Goal: Check status: Check status

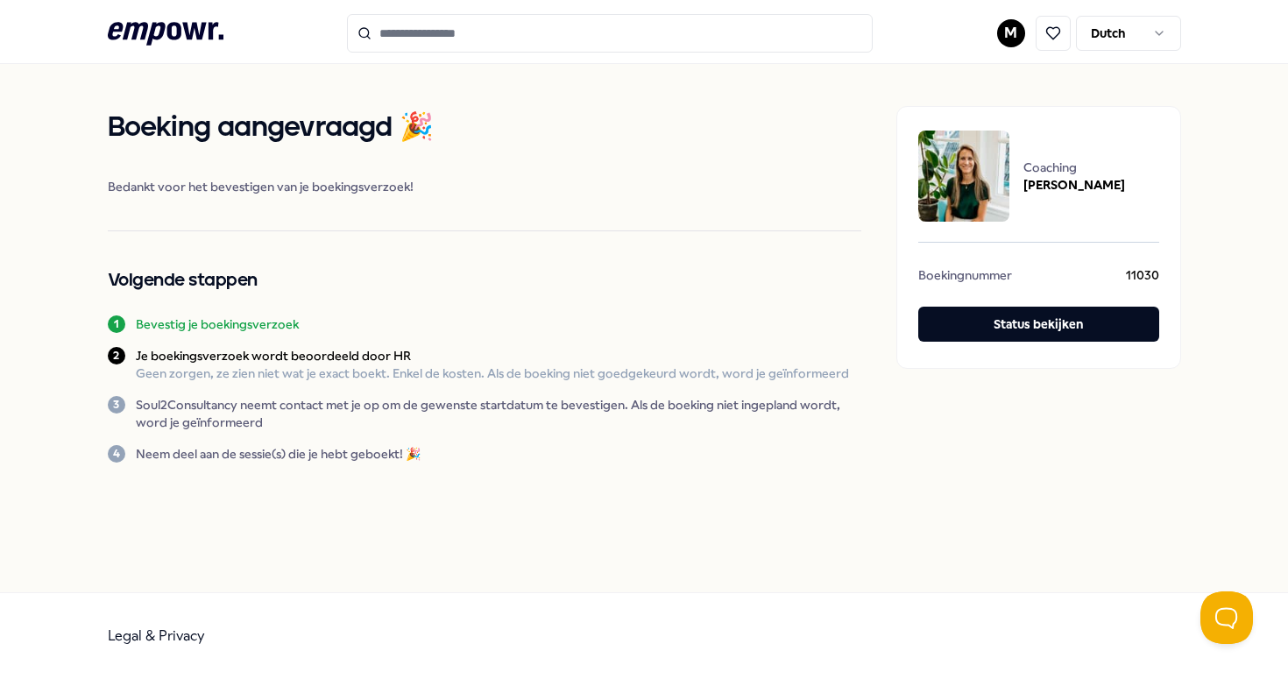
click at [956, 203] on img at bounding box center [963, 176] width 91 height 91
click at [1049, 312] on button "Status bekijken" at bounding box center [1038, 324] width 241 height 35
